Goal: Check status: Check status

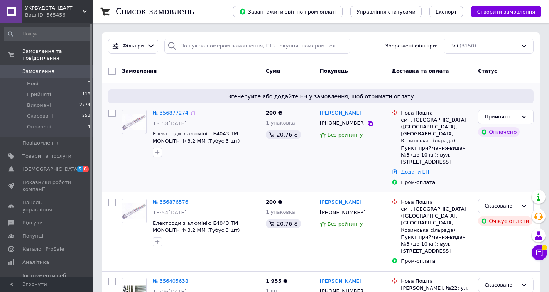
click at [172, 115] on link "№ 356877274" at bounding box center [170, 113] width 35 height 6
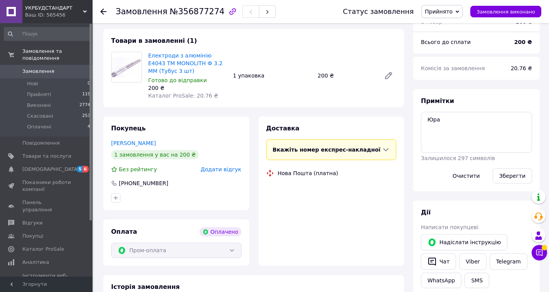
scroll to position [69, 0]
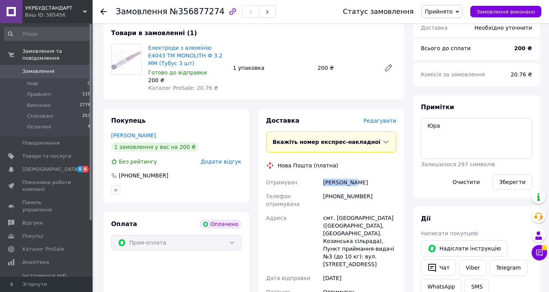
drag, startPoint x: 351, startPoint y: 184, endPoint x: 324, endPoint y: 184, distance: 27.0
click at [324, 184] on div "[PERSON_NAME]" at bounding box center [360, 182] width 76 height 14
copy div "[PERSON_NAME]"
drag, startPoint x: 363, startPoint y: 195, endPoint x: 334, endPoint y: 197, distance: 29.8
click at [334, 197] on div "[PHONE_NUMBER]" at bounding box center [360, 200] width 76 height 22
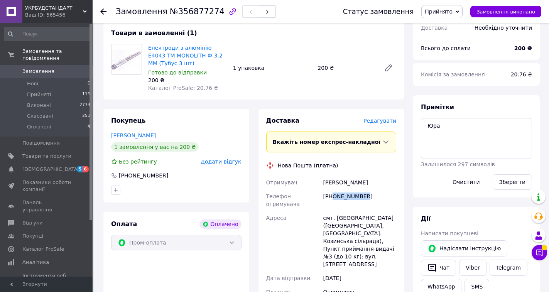
copy div "0981322961"
drag, startPoint x: 353, startPoint y: 182, endPoint x: 324, endPoint y: 183, distance: 29.3
click at [324, 183] on div "[PERSON_NAME]" at bounding box center [360, 182] width 76 height 14
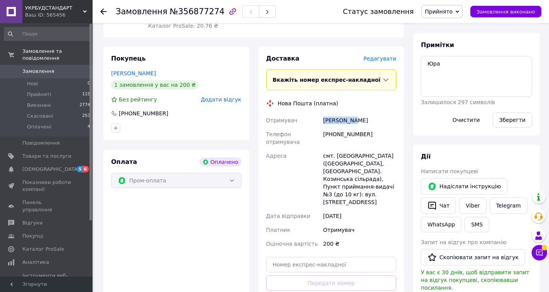
scroll to position [209, 0]
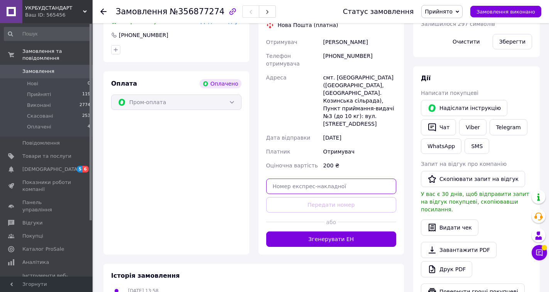
click at [349, 179] on input "text" at bounding box center [331, 186] width 130 height 15
paste input "20451225191410"
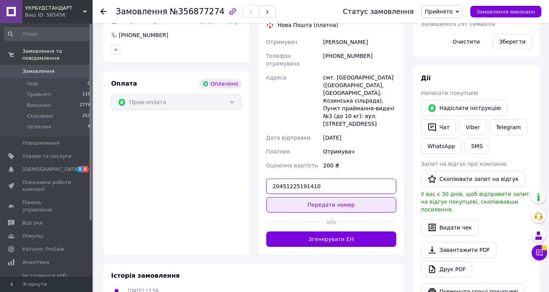
type input "20451225191410"
click at [348, 197] on button "Передати номер" at bounding box center [331, 204] width 130 height 15
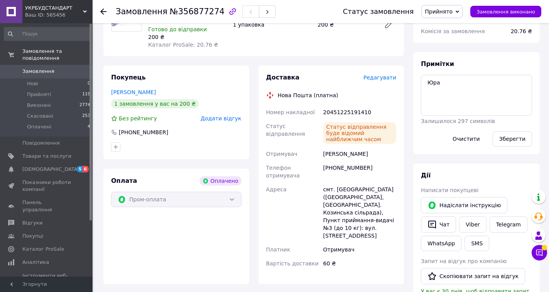
scroll to position [66, 0]
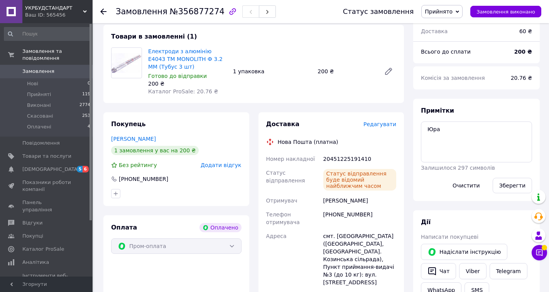
click at [44, 68] on span "Замовлення" at bounding box center [38, 71] width 32 height 7
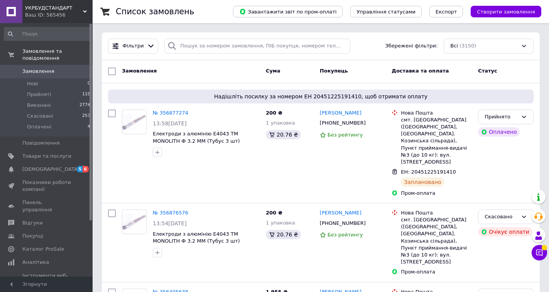
click at [82, 11] on span "УКРБУДСТАНДАРТ" at bounding box center [54, 8] width 58 height 7
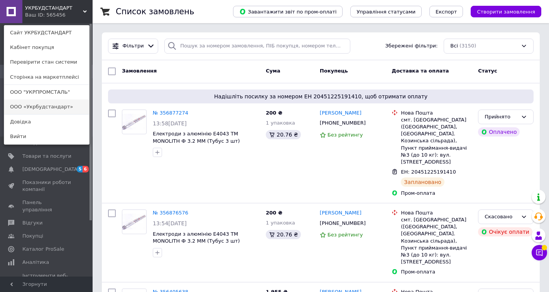
click at [42, 111] on link "ООО «Укрбудстандарт»" at bounding box center [46, 107] width 85 height 15
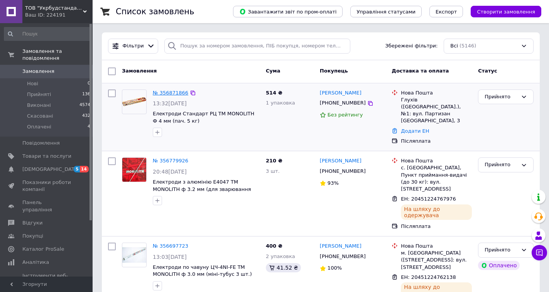
click at [177, 93] on link "№ 356871866" at bounding box center [170, 93] width 35 height 6
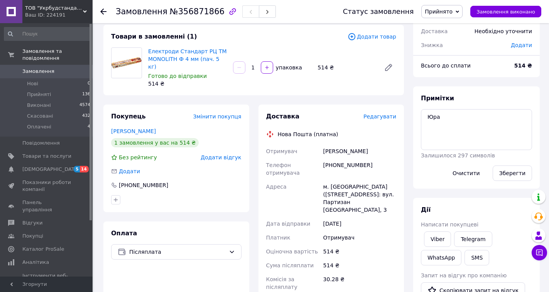
scroll to position [44, 0]
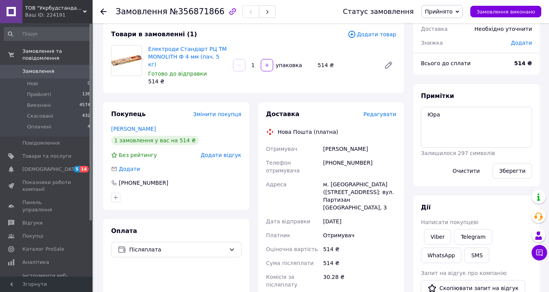
drag, startPoint x: 384, startPoint y: 142, endPoint x: 323, endPoint y: 144, distance: 61.0
click at [323, 144] on div "Поповченко Олександр" at bounding box center [360, 149] width 76 height 14
copy div "Поповченко Олександр"
drag, startPoint x: 366, startPoint y: 156, endPoint x: 333, endPoint y: 155, distance: 33.6
click at [333, 156] on div "+380951657643" at bounding box center [360, 167] width 76 height 22
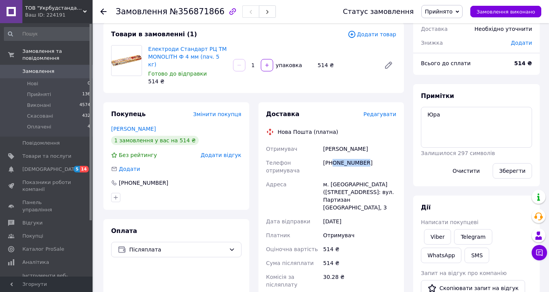
copy div "0951657643"
drag, startPoint x: 385, startPoint y: 143, endPoint x: 324, endPoint y: 142, distance: 61.3
click at [324, 142] on div "Поповченко Олександр" at bounding box center [360, 149] width 76 height 14
copy div "Поповченко Олександр"
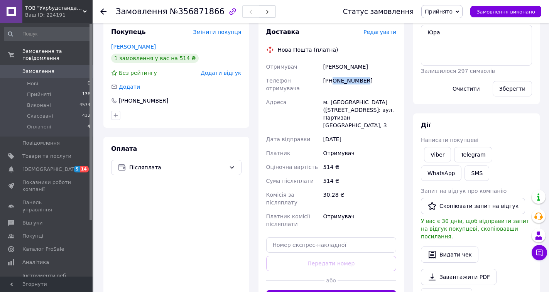
scroll to position [150, 0]
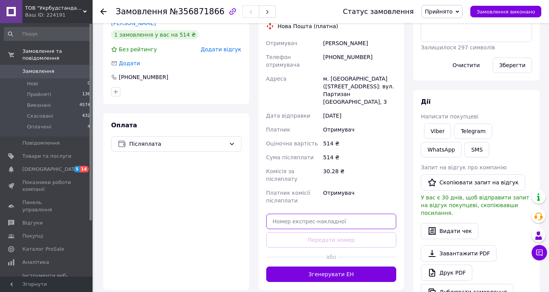
click at [327, 214] on input "text" at bounding box center [331, 221] width 130 height 15
paste input "20451225200912"
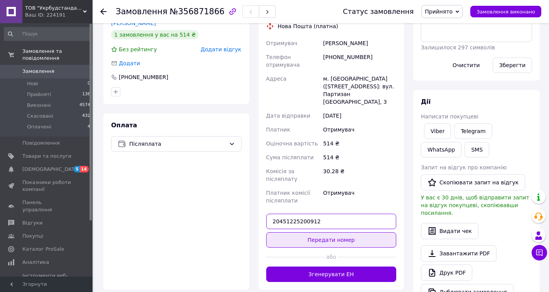
type input "20451225200912"
click at [332, 232] on button "Передати номер" at bounding box center [331, 239] width 130 height 15
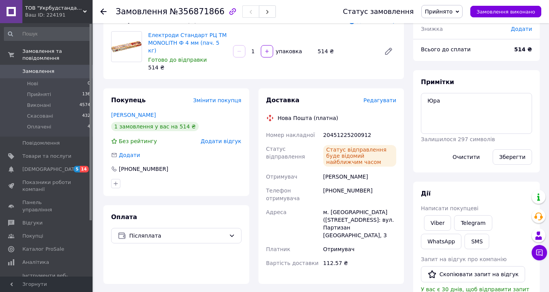
scroll to position [47, 0]
